Goal: Find specific fact: Find contact information

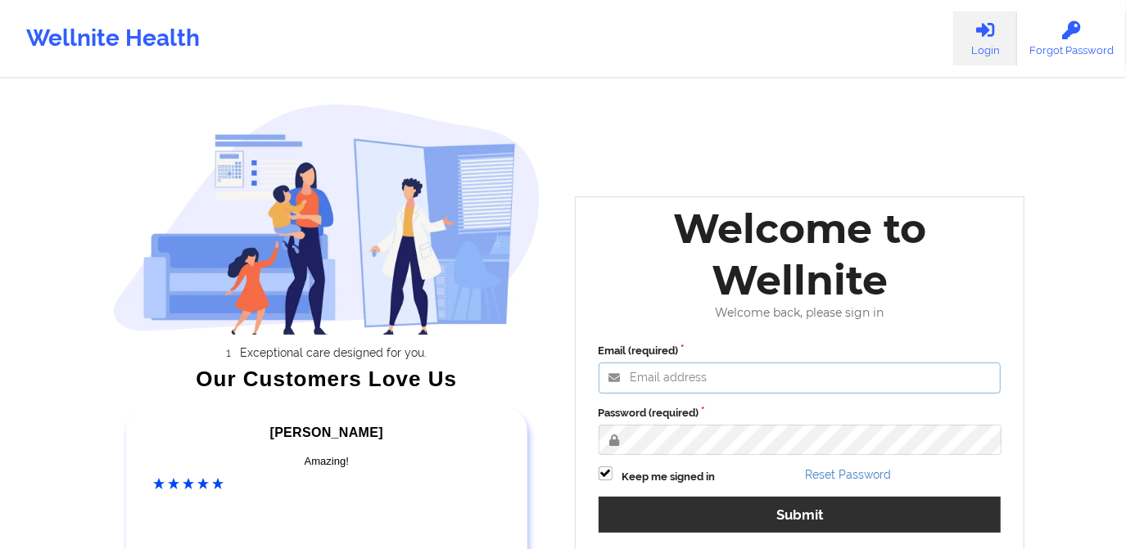
type input "[PERSON_NAME][EMAIL_ADDRESS][DOMAIN_NAME]"
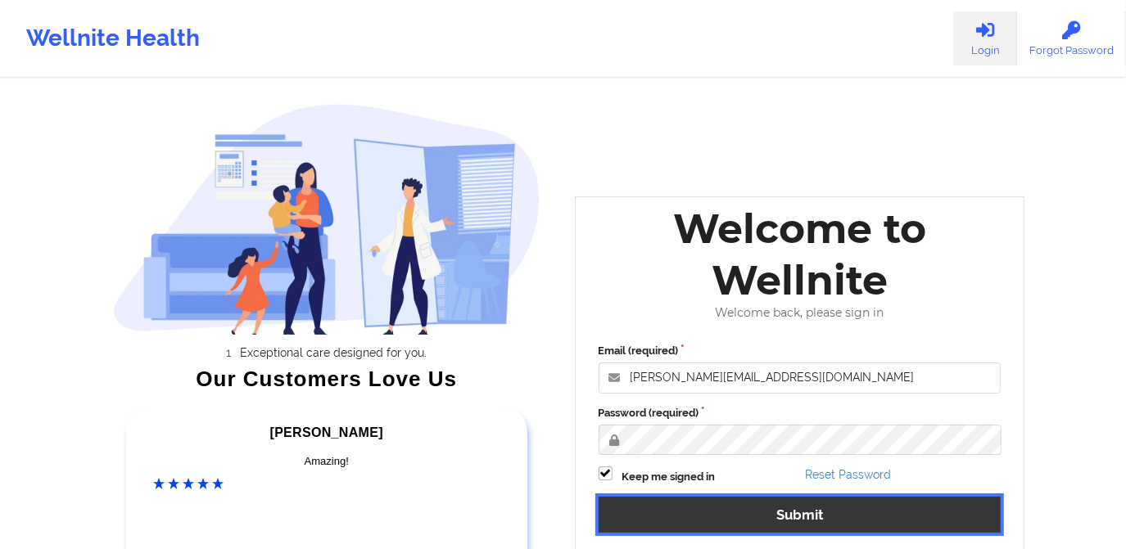
click at [774, 513] on button "Submit" at bounding box center [800, 514] width 403 height 35
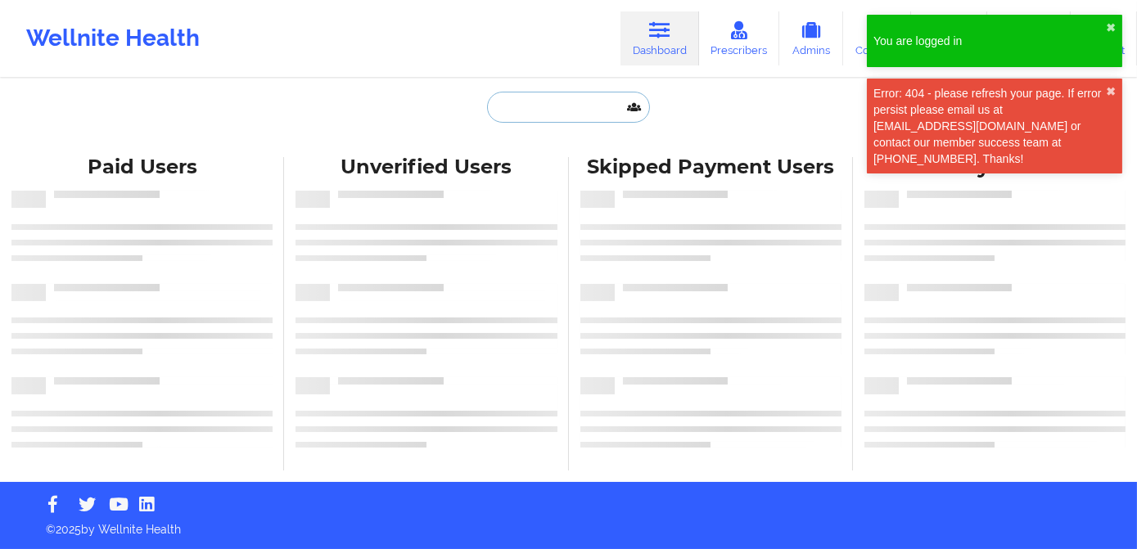
click at [528, 108] on input "text" at bounding box center [568, 107] width 162 height 31
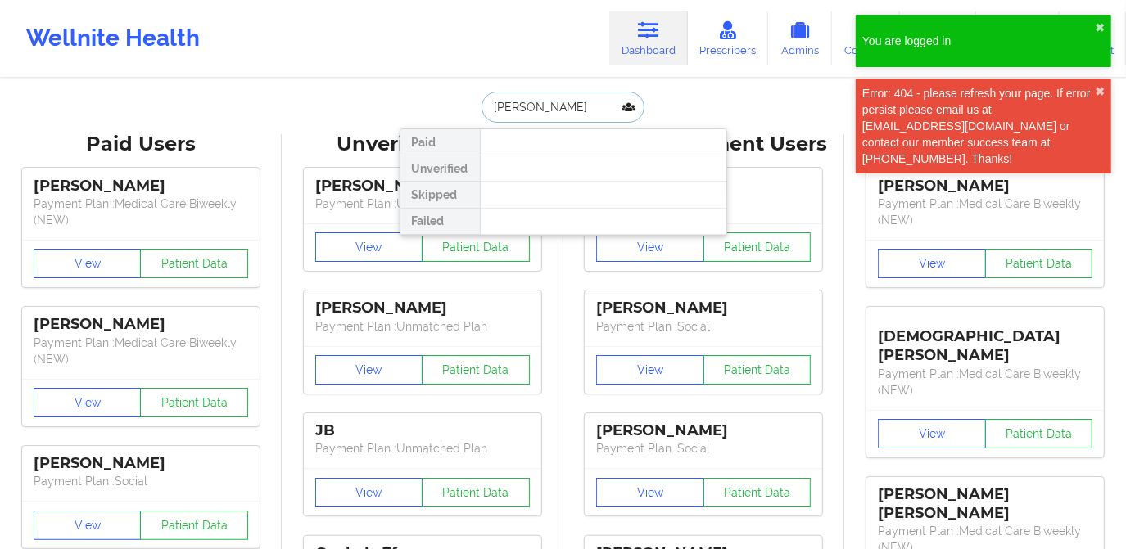
type input "[PERSON_NAME]"
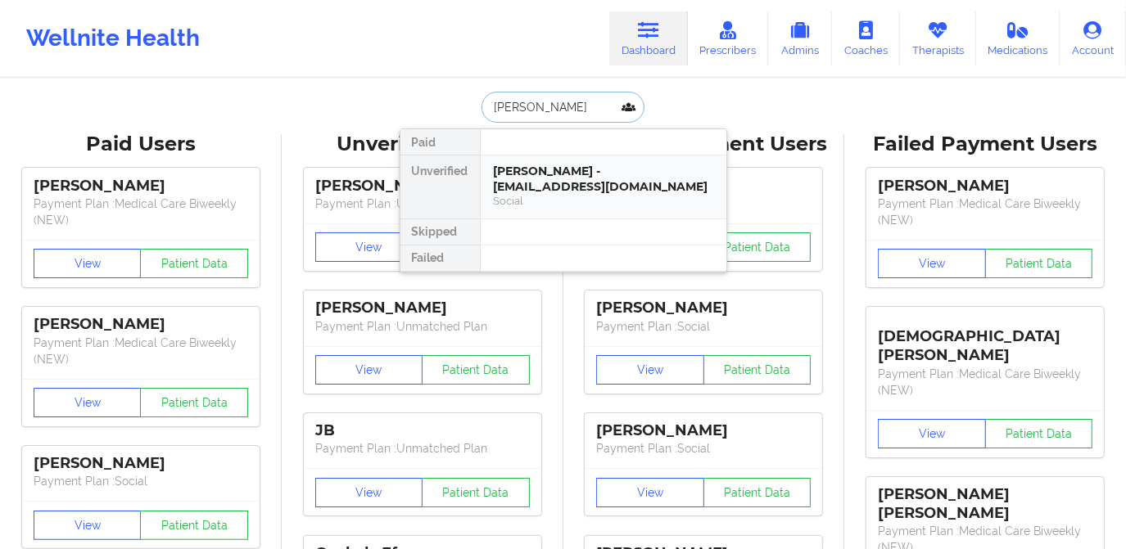
click at [535, 174] on div "[PERSON_NAME] - [EMAIL_ADDRESS][DOMAIN_NAME]" at bounding box center [603, 179] width 219 height 30
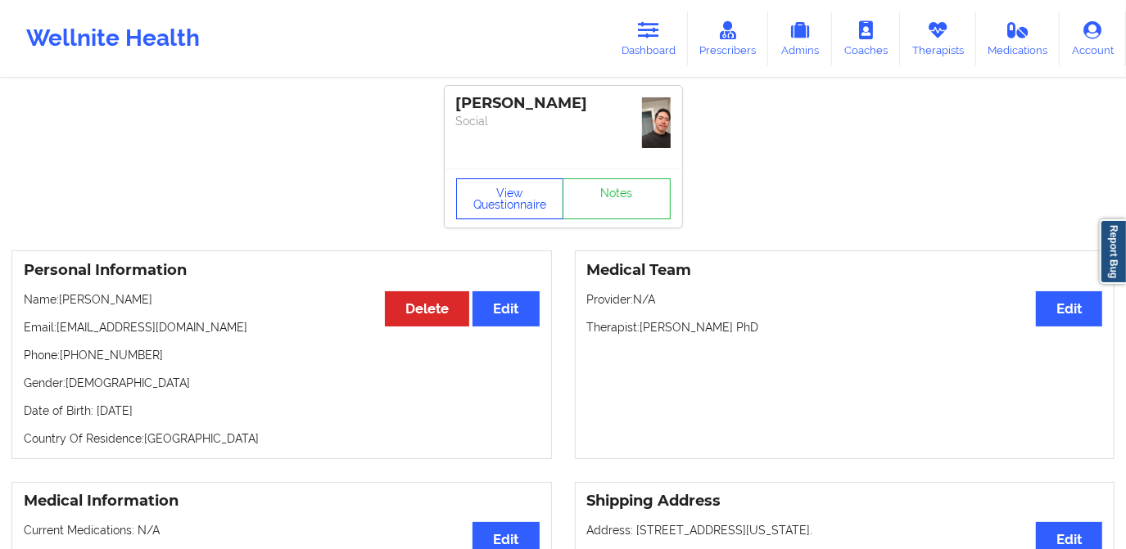
click at [514, 188] on button "View Questionnaire" at bounding box center [510, 198] width 108 height 41
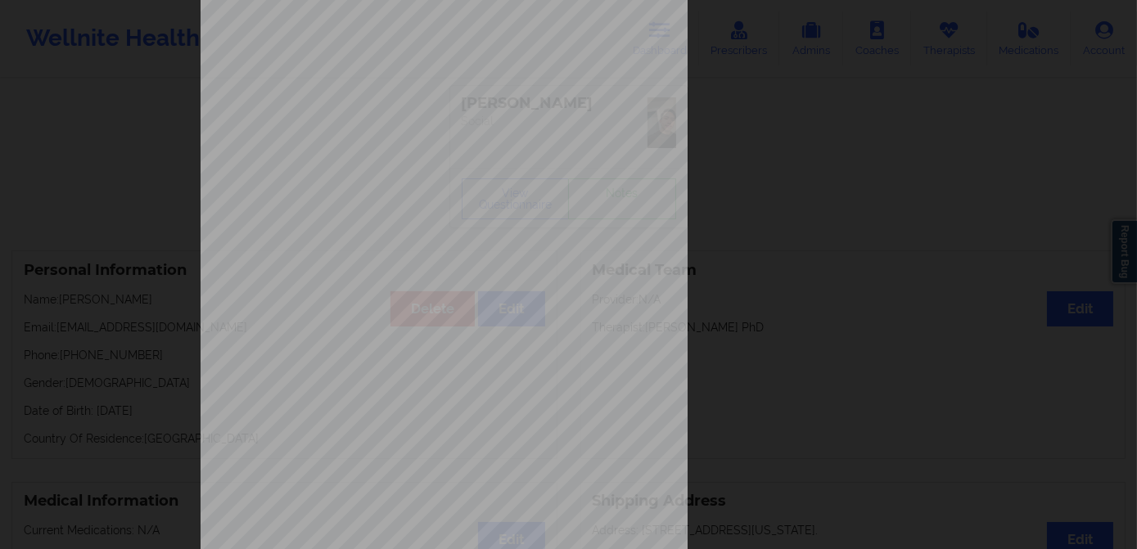
scroll to position [231, 0]
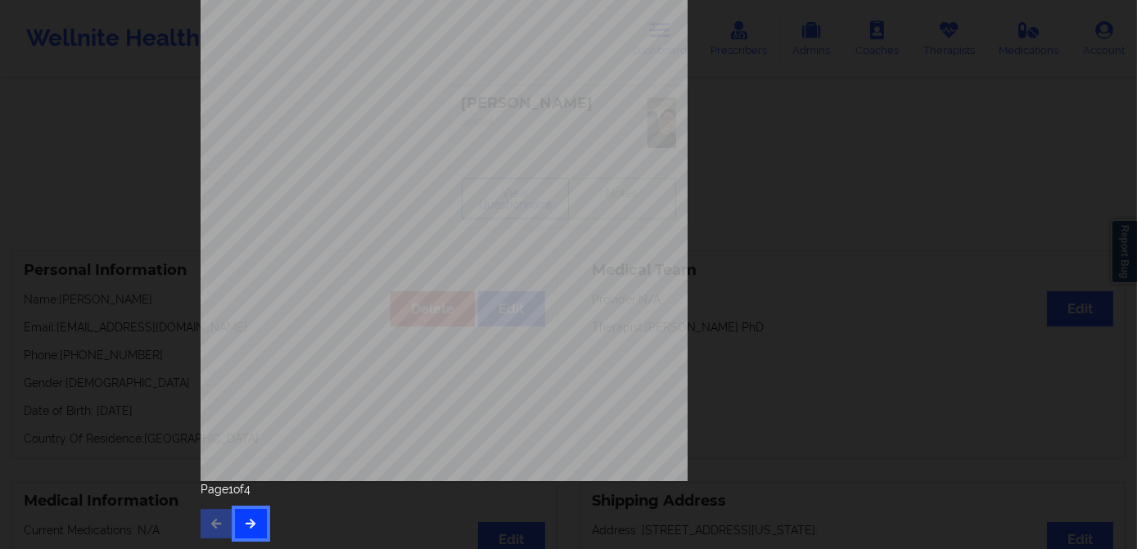
click at [251, 527] on button "button" at bounding box center [251, 523] width 32 height 29
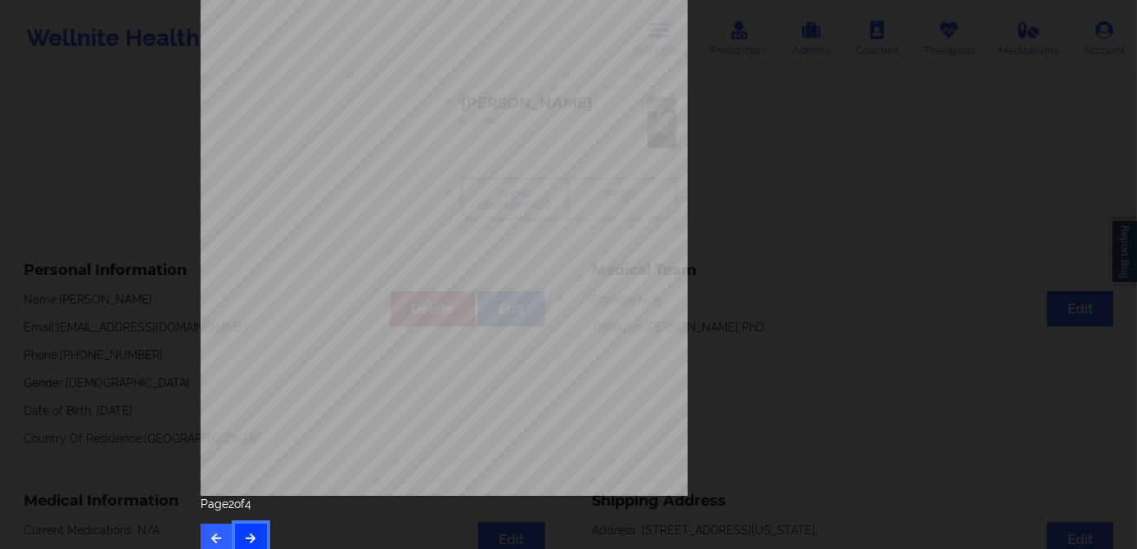
scroll to position [223, 0]
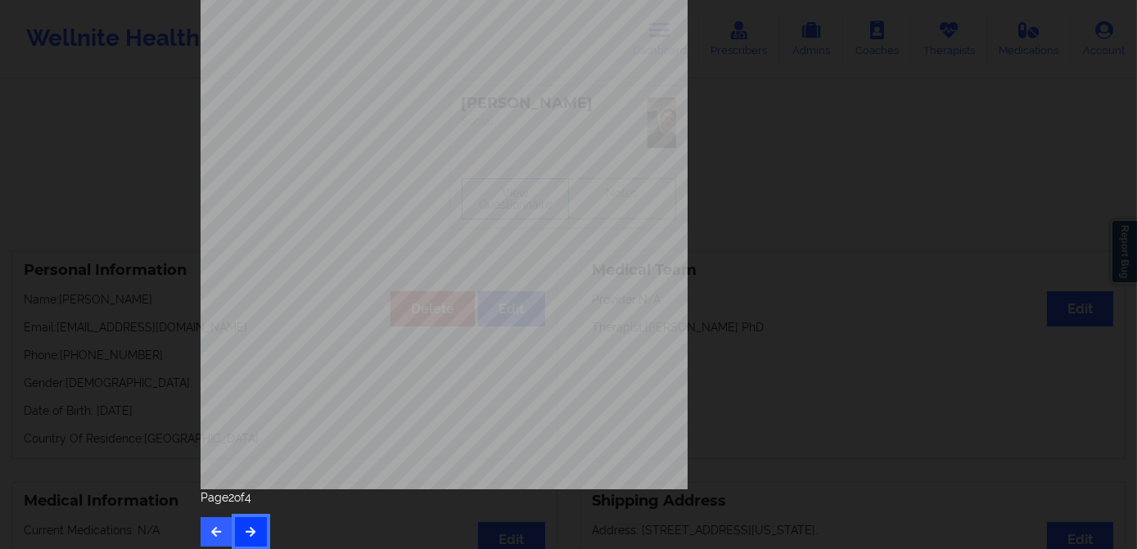
click at [251, 526] on icon "button" at bounding box center [251, 531] width 14 height 10
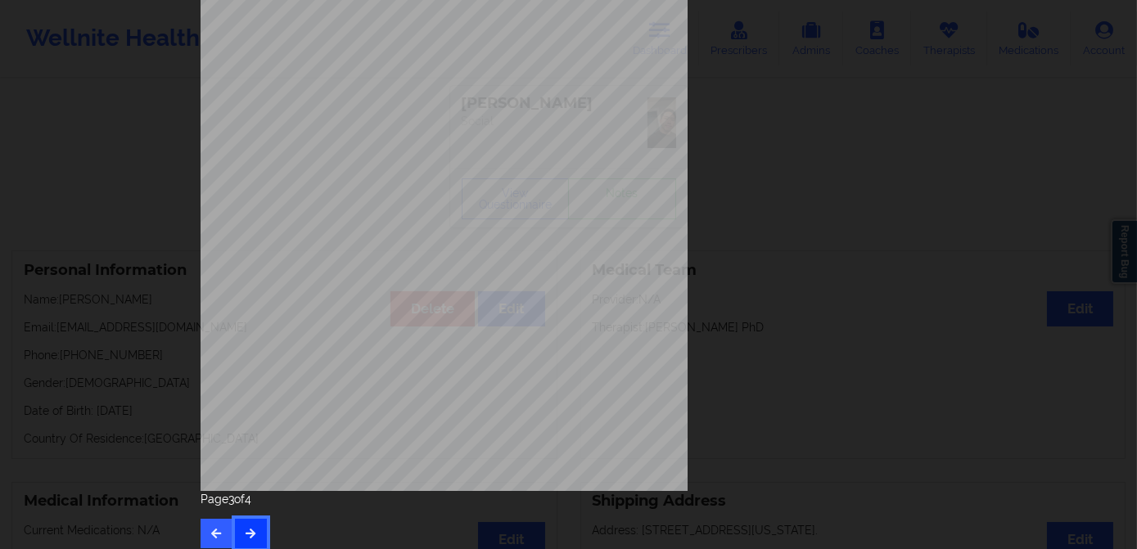
scroll to position [231, 0]
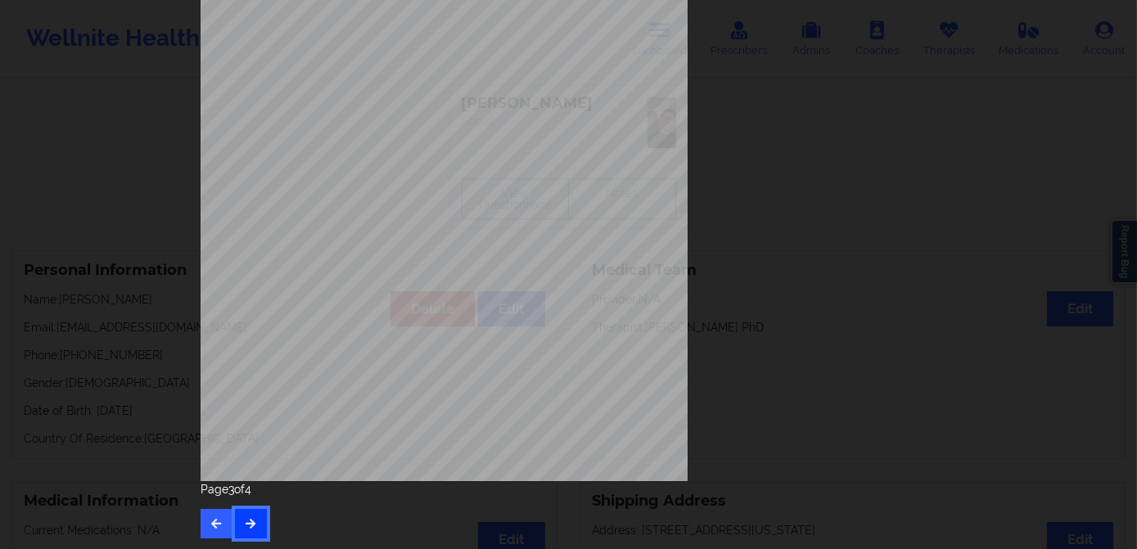
click at [255, 527] on button "button" at bounding box center [251, 523] width 32 height 29
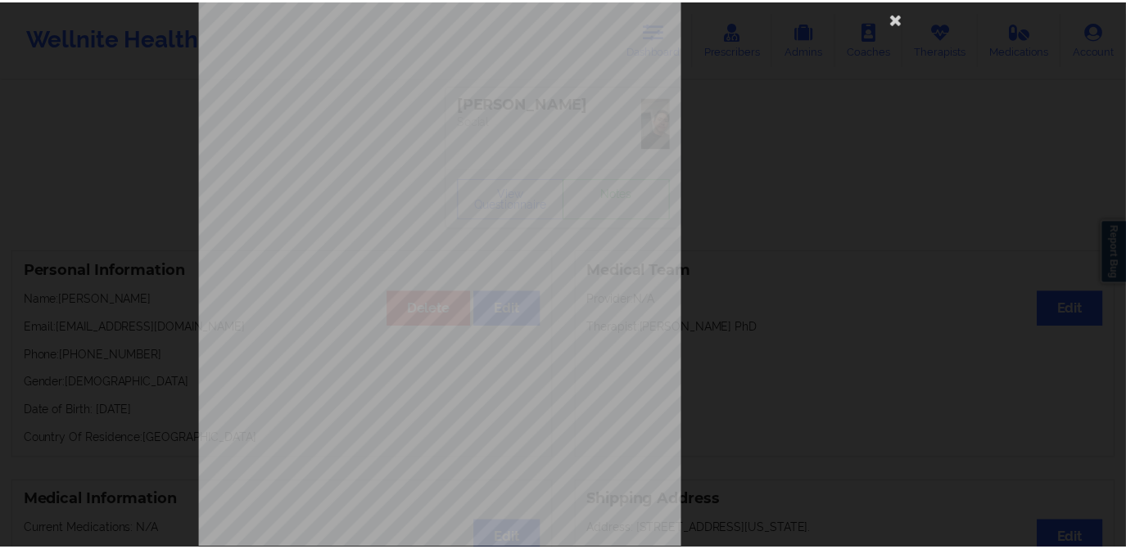
scroll to position [0, 0]
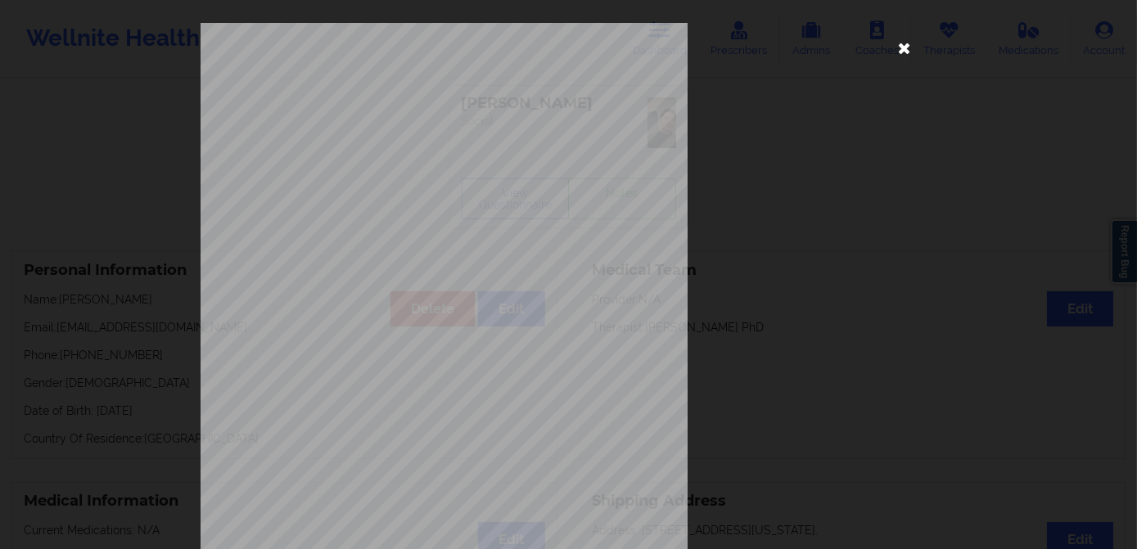
click at [904, 56] on icon at bounding box center [905, 47] width 26 height 26
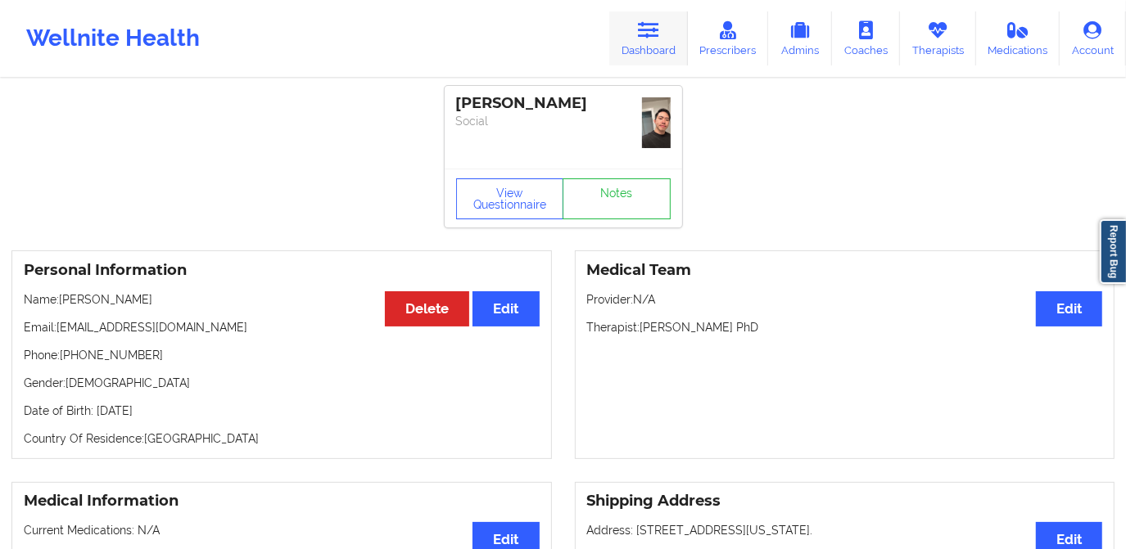
click at [659, 33] on icon at bounding box center [648, 30] width 21 height 18
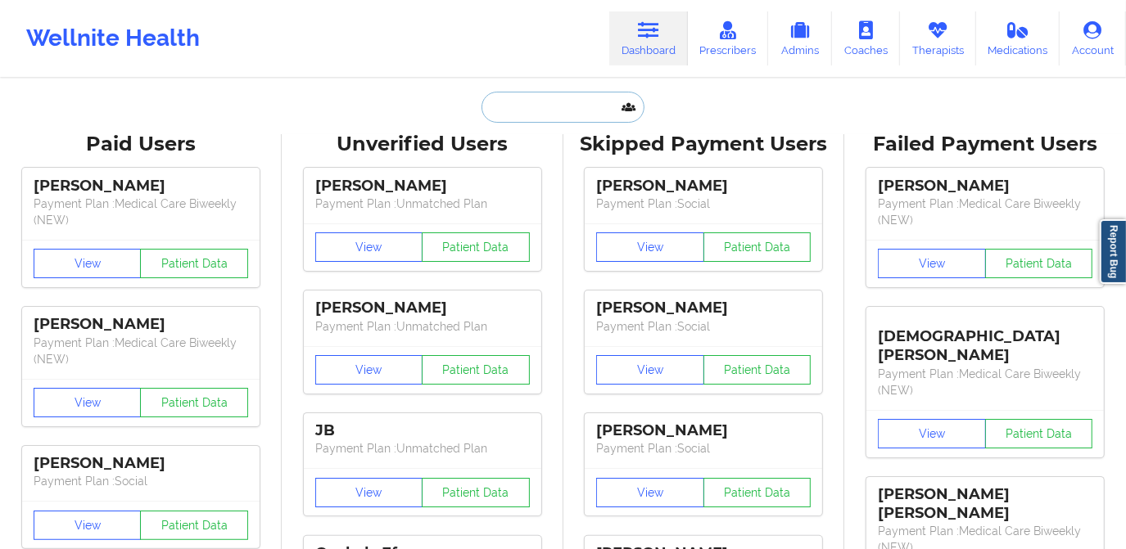
click at [572, 97] on input "text" at bounding box center [562, 107] width 162 height 31
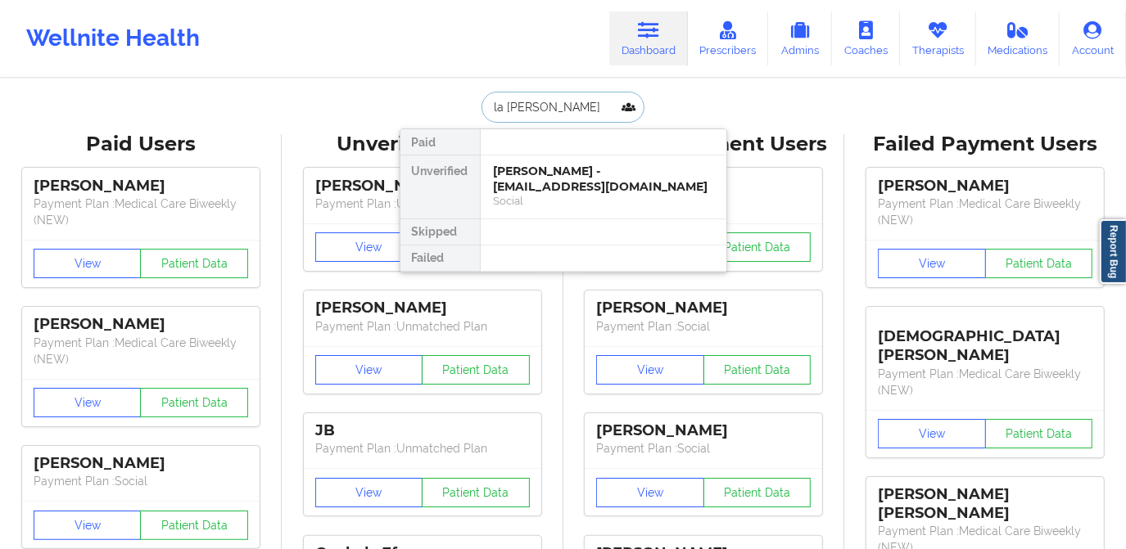
type input "la [PERSON_NAME]"
click at [558, 179] on div "La [PERSON_NAME] - [EMAIL_ADDRESS][DOMAIN_NAME]" at bounding box center [603, 179] width 219 height 30
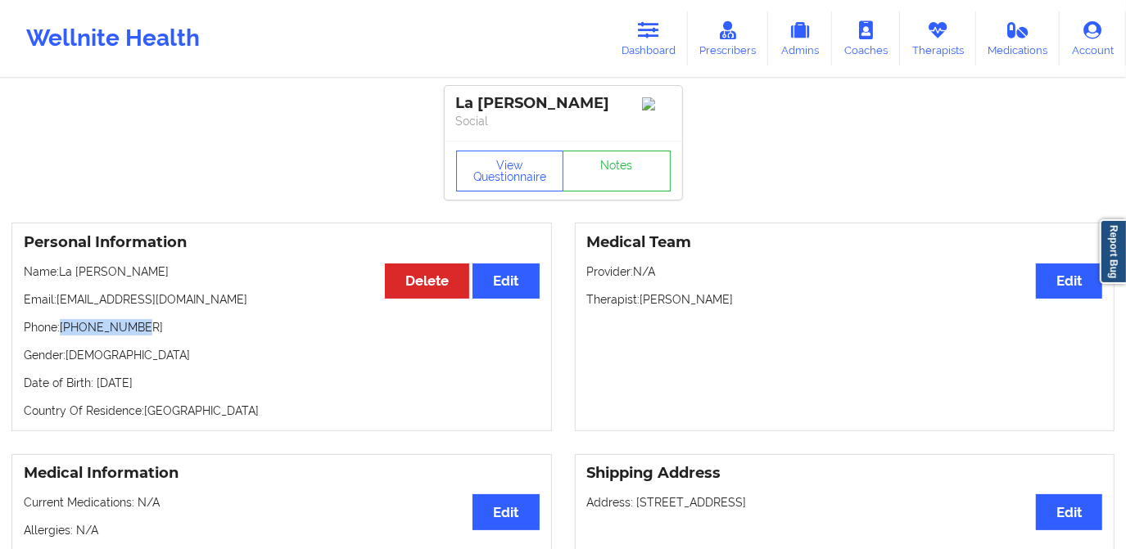
drag, startPoint x: 64, startPoint y: 332, endPoint x: 147, endPoint y: 332, distance: 82.7
click at [147, 332] on p "Phone: [PHONE_NUMBER]" at bounding box center [282, 327] width 516 height 16
copy p "[PHONE_NUMBER]"
click at [655, 34] on icon at bounding box center [648, 30] width 21 height 18
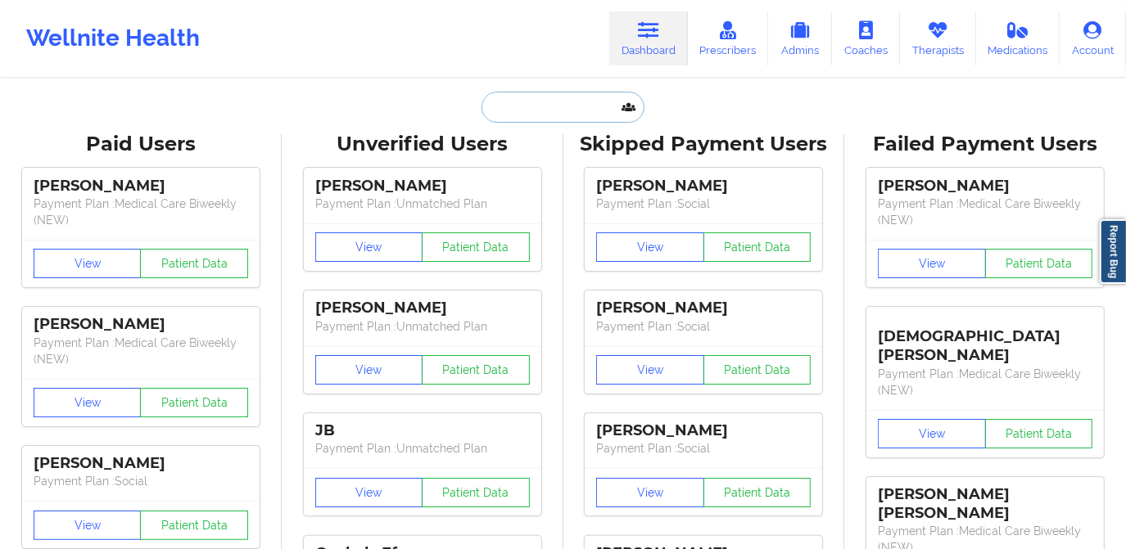
click at [524, 99] on input "text" at bounding box center [562, 107] width 162 height 31
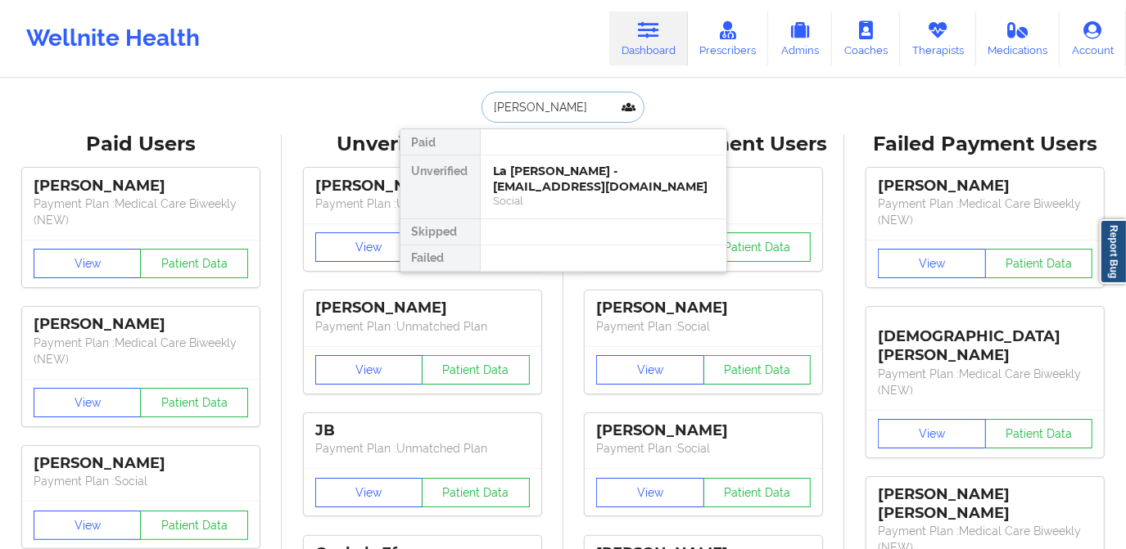
type input "[PERSON_NAME]"
click at [578, 178] on div "[PERSON_NAME] - [EMAIL_ADDRESS][DOMAIN_NAME]" at bounding box center [603, 179] width 219 height 30
